Goal: Information Seeking & Learning: Find specific fact

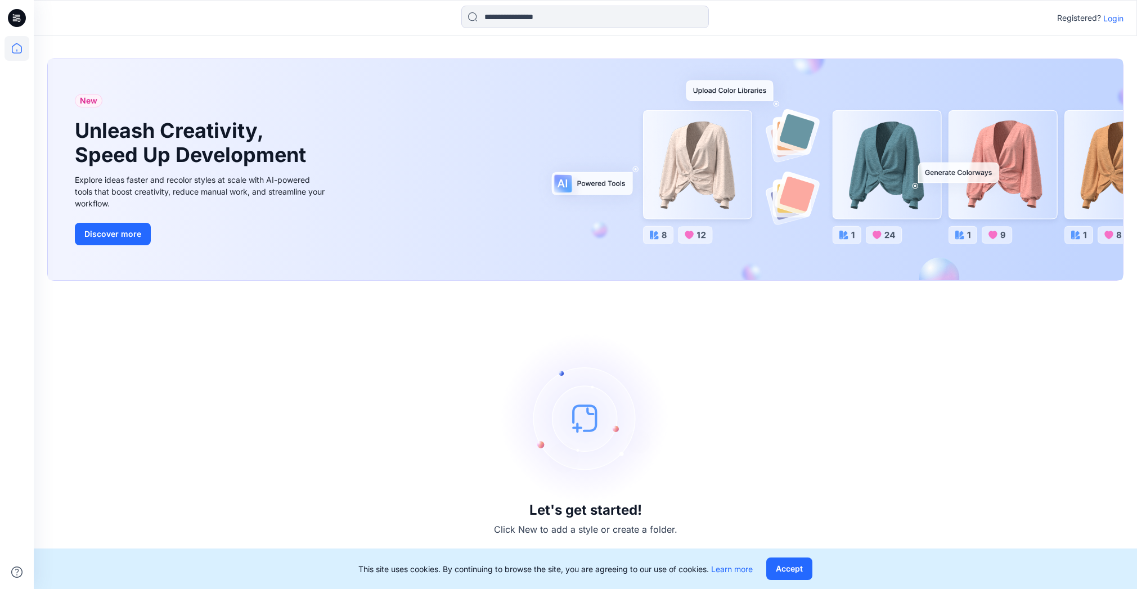
click at [1117, 19] on p "Login" at bounding box center [1113, 18] width 20 height 12
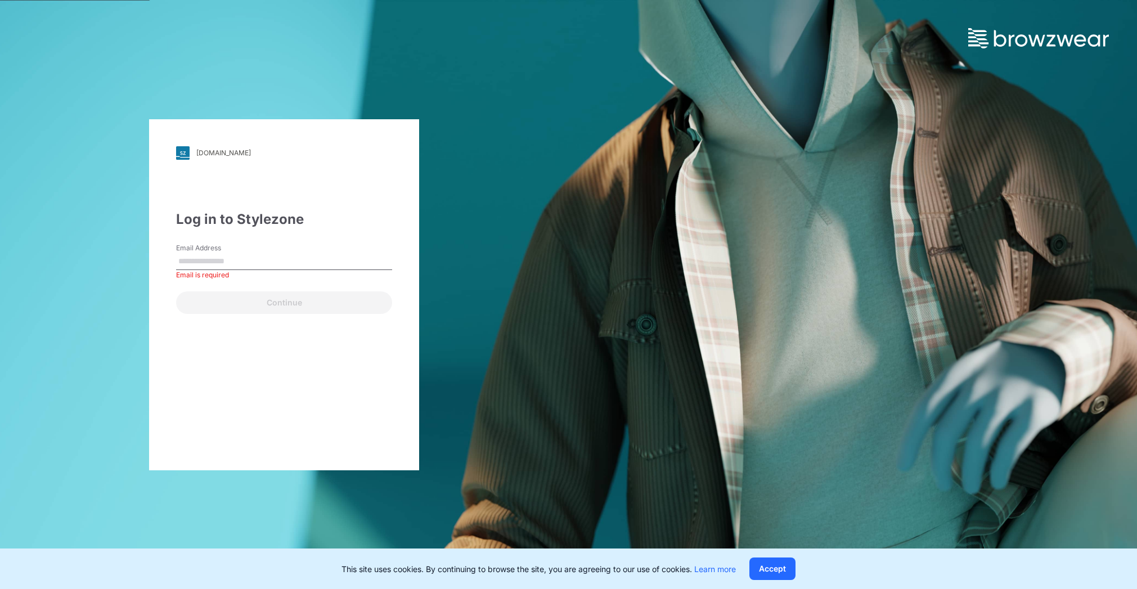
click at [238, 262] on input "Email Address" at bounding box center [284, 261] width 216 height 17
type input "**********"
drag, startPoint x: 303, startPoint y: 263, endPoint x: -38, endPoint y: 232, distance: 341.8
click at [0, 232] on html "**********" at bounding box center [568, 294] width 1137 height 589
drag, startPoint x: 219, startPoint y: 262, endPoint x: 224, endPoint y: 268, distance: 7.2
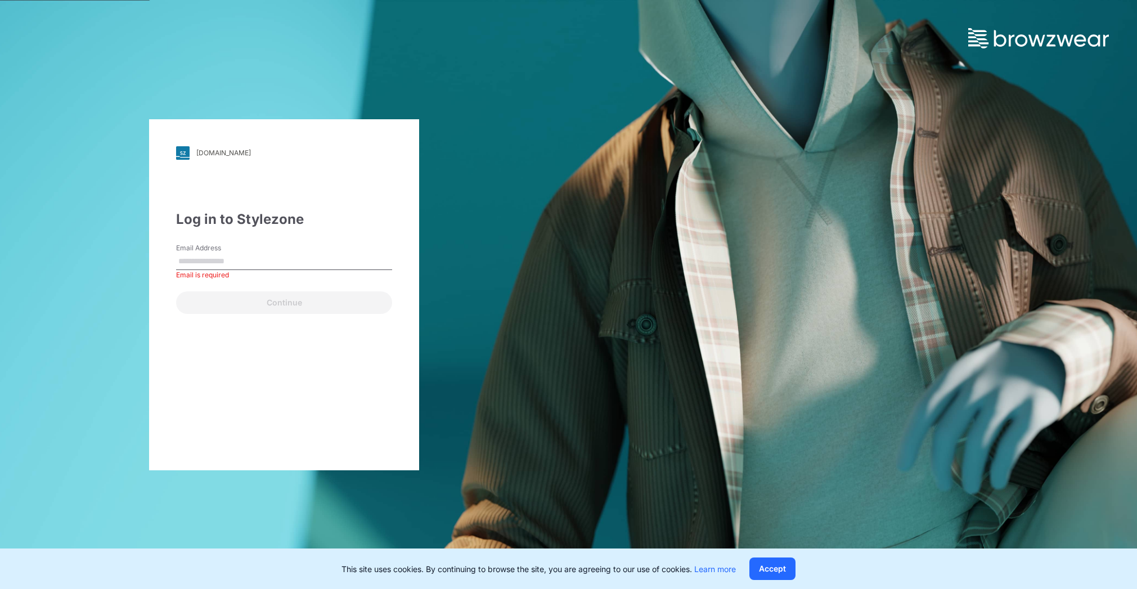
click at [219, 262] on input "Email Address" at bounding box center [284, 261] width 216 height 17
type input "**********"
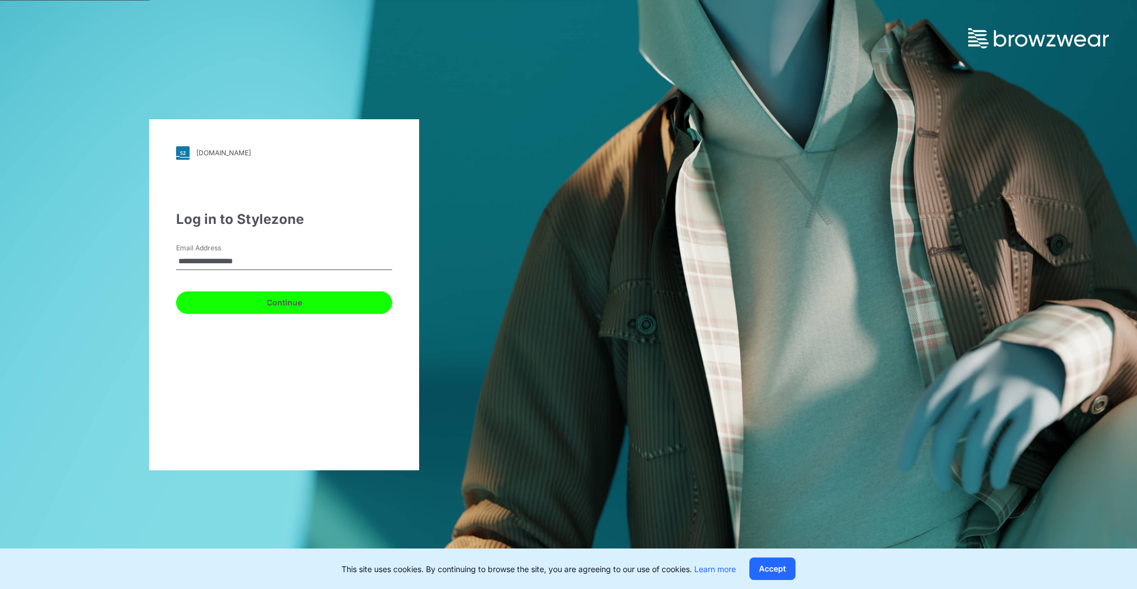
click at [264, 299] on button "Continue" at bounding box center [284, 302] width 216 height 23
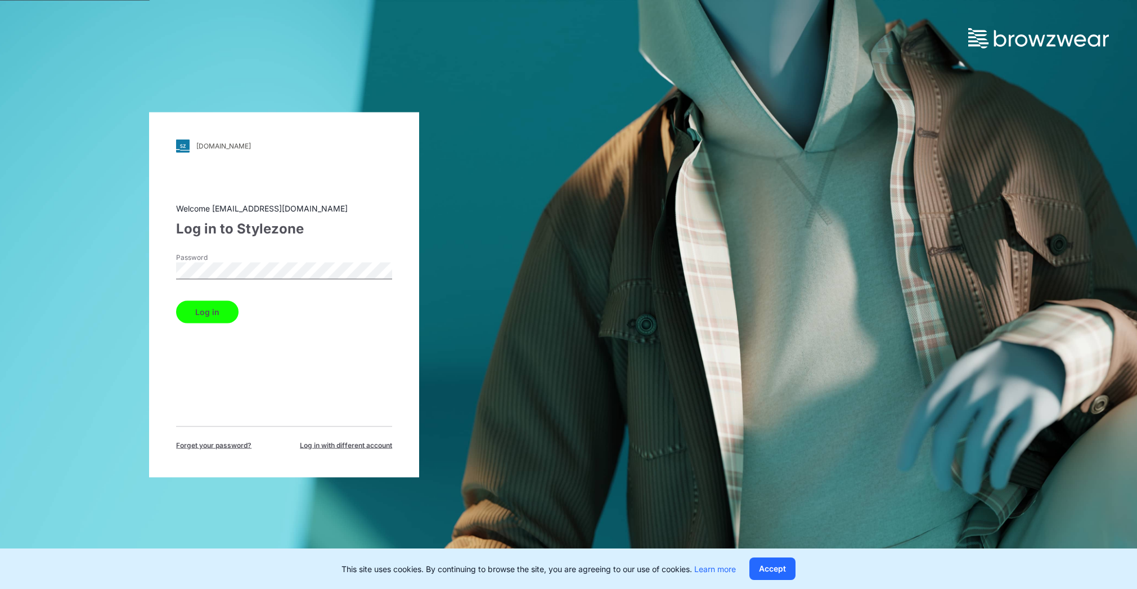
click at [219, 305] on button "Log in" at bounding box center [207, 311] width 62 height 23
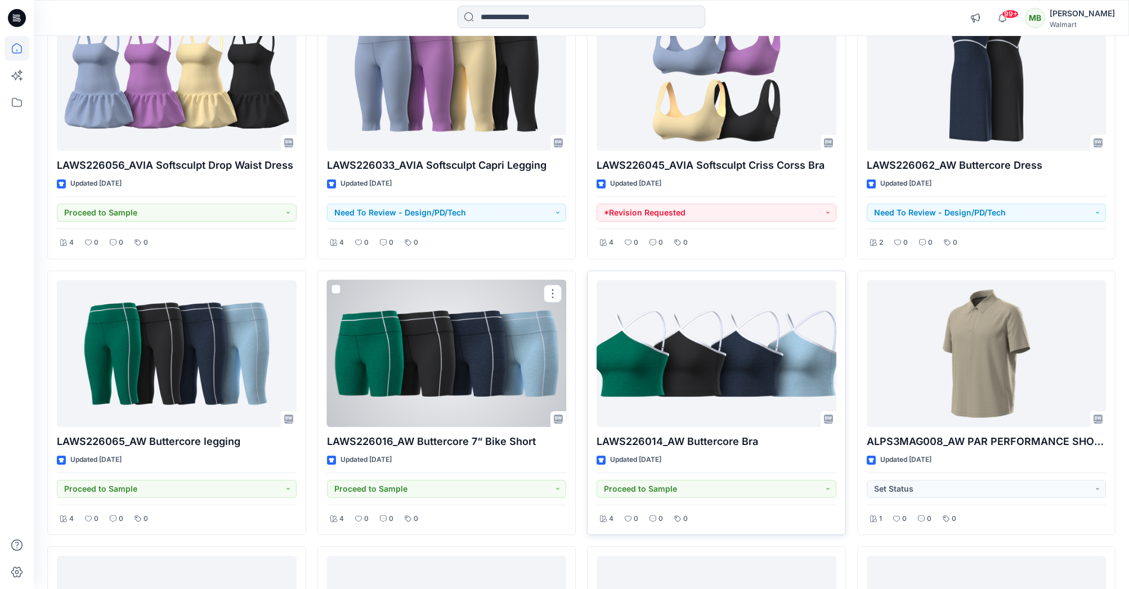
scroll to position [2943, 0]
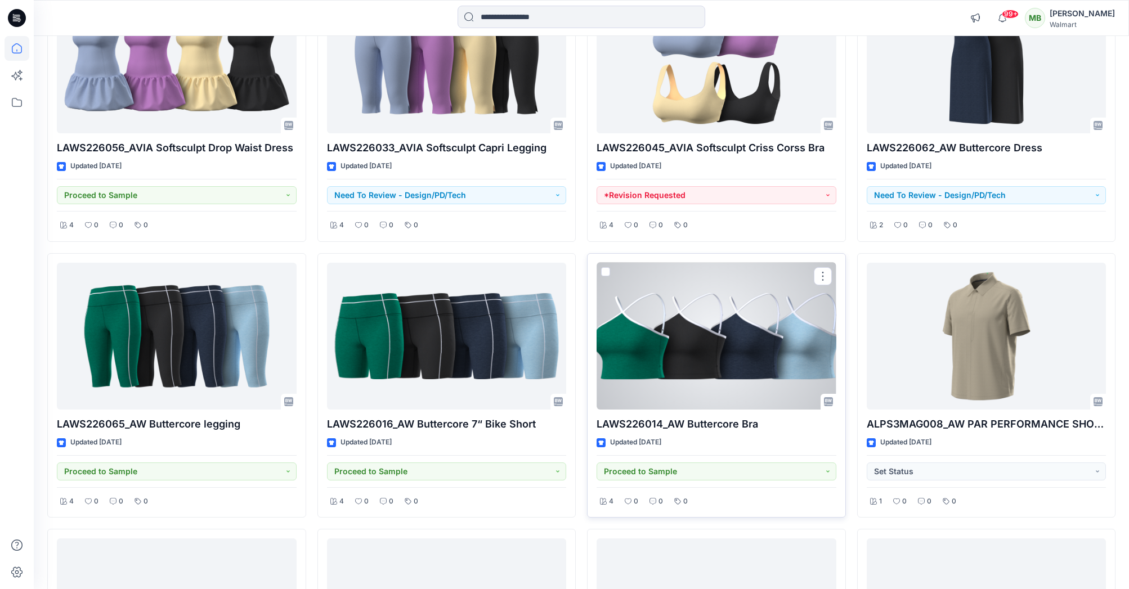
click at [709, 349] on div at bounding box center [716, 336] width 240 height 147
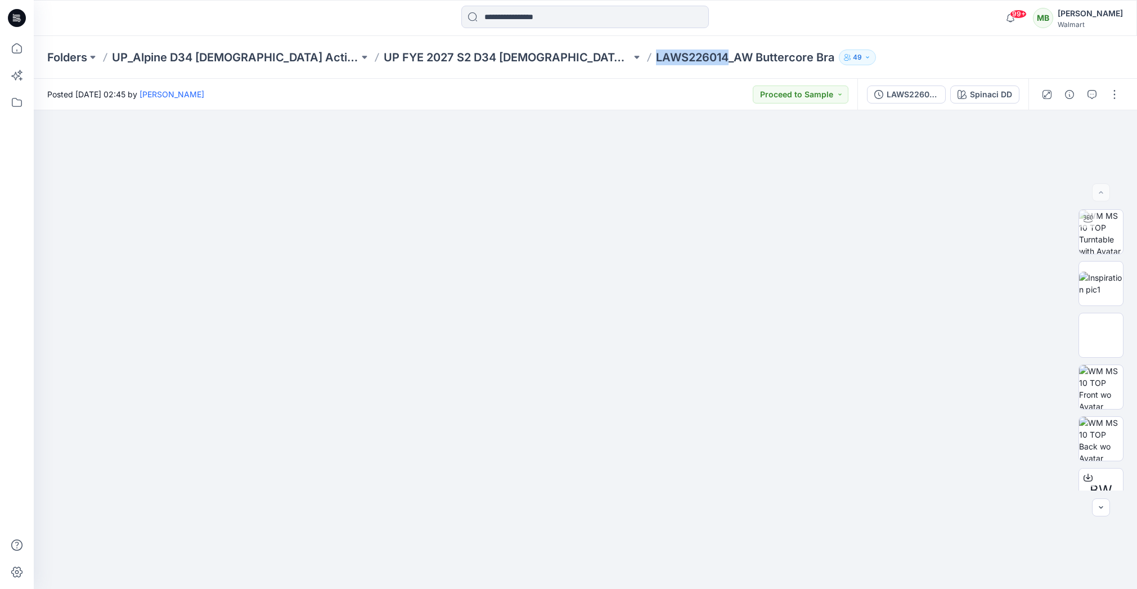
drag, startPoint x: 615, startPoint y: 59, endPoint x: 546, endPoint y: 56, distance: 69.8
click at [656, 56] on p "LAWS226014_AW Buttercore Bra" at bounding box center [745, 58] width 178 height 16
copy p "LAWS226014"
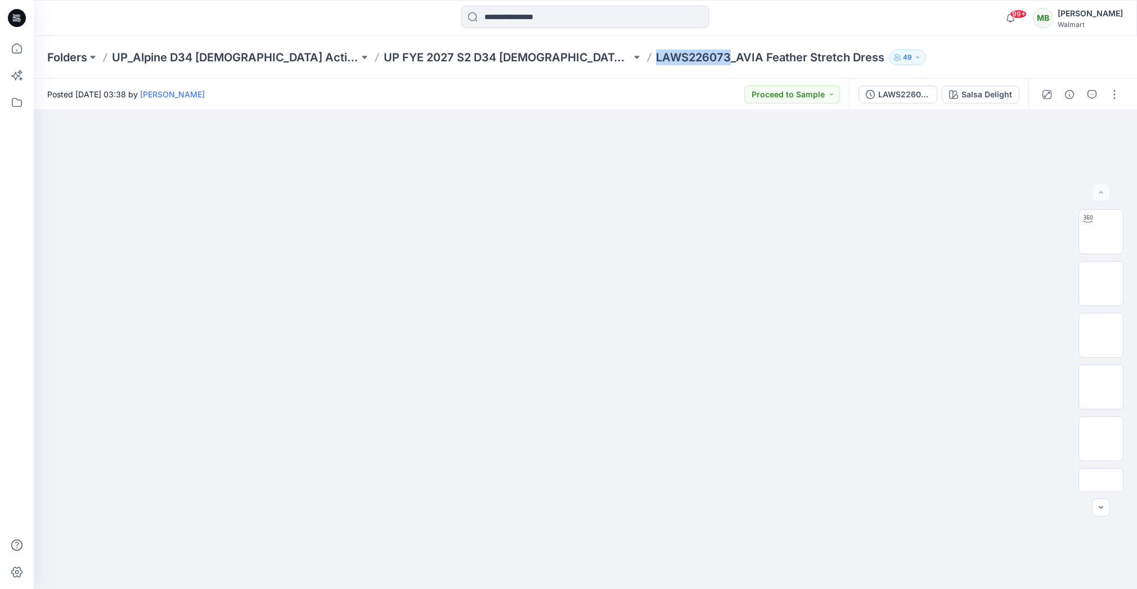
drag, startPoint x: 618, startPoint y: 61, endPoint x: 545, endPoint y: 60, distance: 73.1
click at [656, 60] on p "LAWS226073_AVIA Feather Stretch Dress" at bounding box center [770, 58] width 228 height 16
drag, startPoint x: 606, startPoint y: 60, endPoint x: 529, endPoint y: 68, distance: 77.4
click at [531, 67] on div "Folders UP_Alpine D34 [DEMOGRAPHIC_DATA] Active UP FYE 2027 S2 D34 [DEMOGRAPHIC…" at bounding box center [585, 57] width 1103 height 43
copy p "LAWS226045"
